Goal: Entertainment & Leisure: Consume media (video, audio)

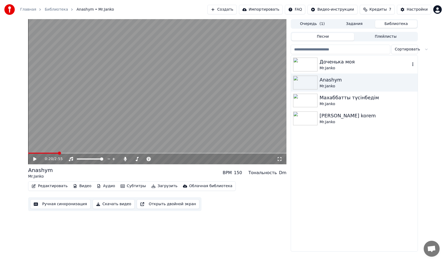
drag, startPoint x: 301, startPoint y: 65, endPoint x: 295, endPoint y: 61, distance: 7.3
click at [300, 65] on img at bounding box center [305, 65] width 24 height 14
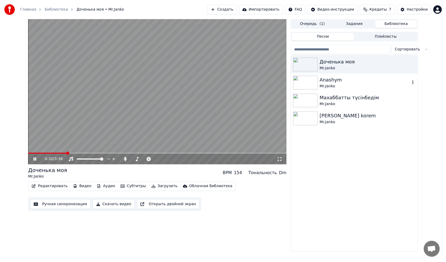
click at [307, 81] on img at bounding box center [305, 83] width 24 height 14
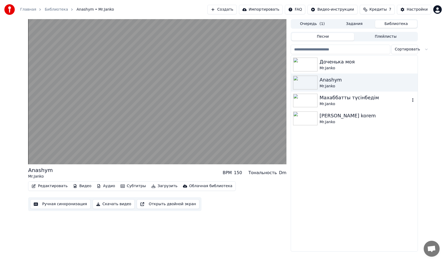
click at [306, 99] on img at bounding box center [305, 101] width 24 height 14
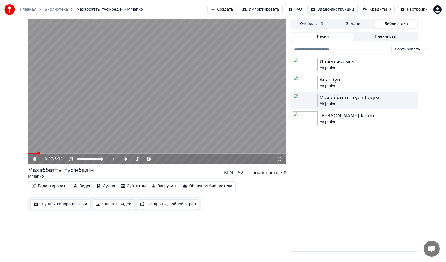
click at [138, 76] on video at bounding box center [157, 91] width 258 height 145
click at [133, 69] on video at bounding box center [157, 91] width 258 height 145
click at [28, 153] on span at bounding box center [28, 153] width 0 height 1
click at [28, 153] on span at bounding box center [29, 153] width 3 height 3
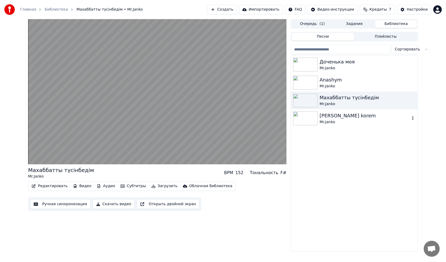
click at [307, 118] on img at bounding box center [305, 119] width 24 height 14
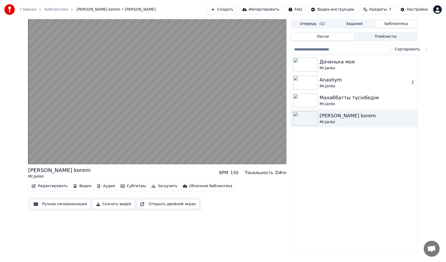
click at [315, 82] on img at bounding box center [305, 83] width 24 height 14
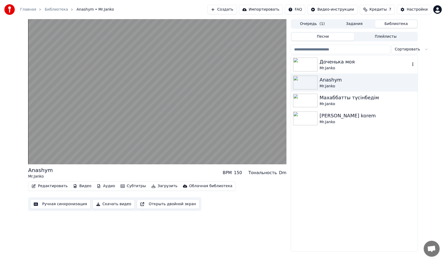
click at [308, 64] on img at bounding box center [305, 65] width 24 height 14
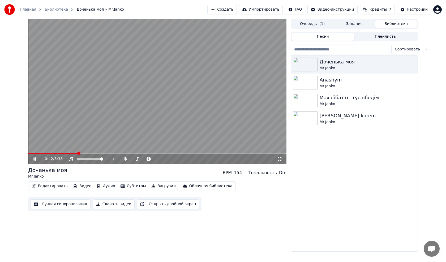
click at [161, 88] on video at bounding box center [157, 91] width 258 height 145
